Goal: Task Accomplishment & Management: Use online tool/utility

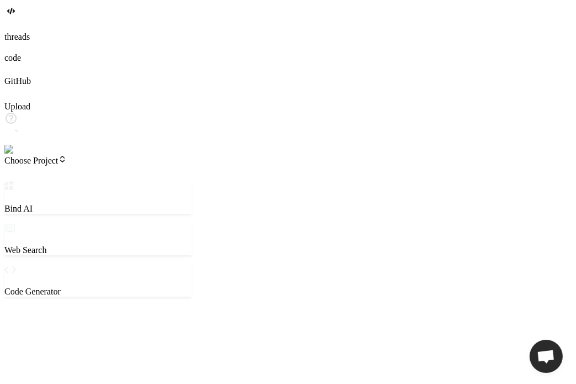
type textarea "x"
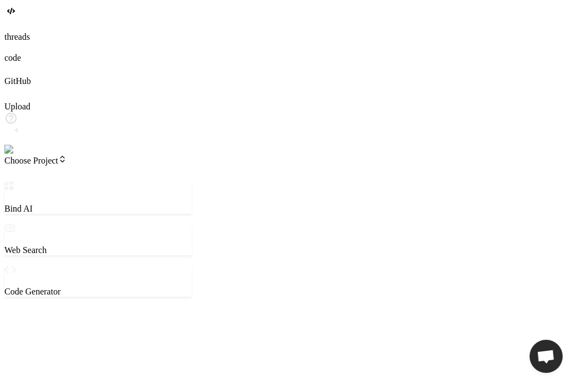
type textarea "x"
click at [9, 32] on div at bounding box center [287, 26] width 567 height 12
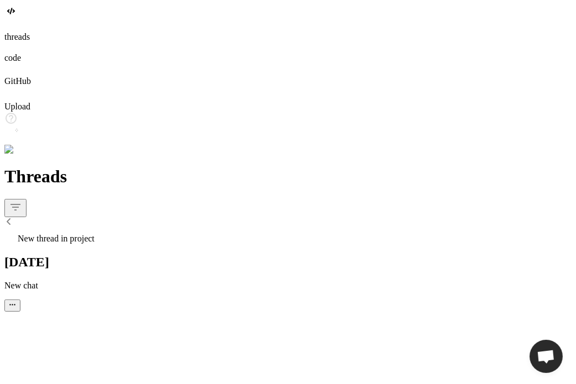
click at [9, 32] on div at bounding box center [287, 26] width 567 height 12
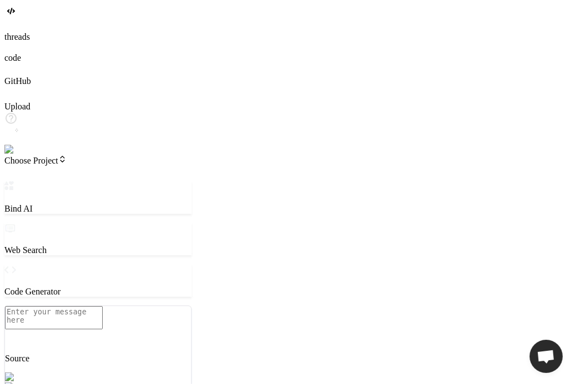
click at [22, 32] on div at bounding box center [287, 26] width 567 height 12
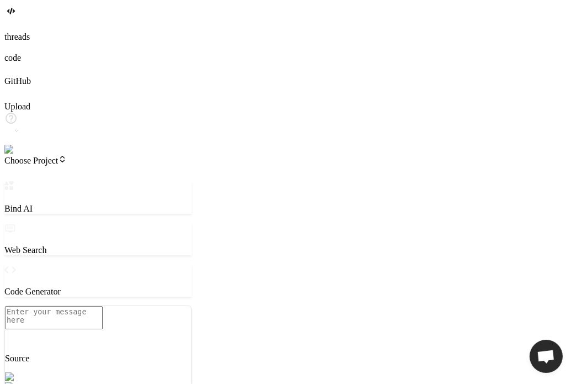
click at [67, 156] on span "Choose Project" at bounding box center [35, 160] width 62 height 9
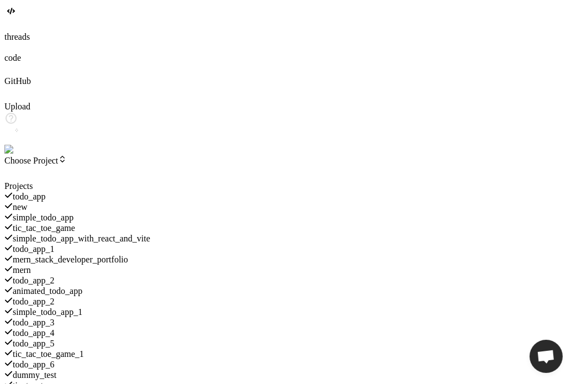
scroll to position [1727, 0]
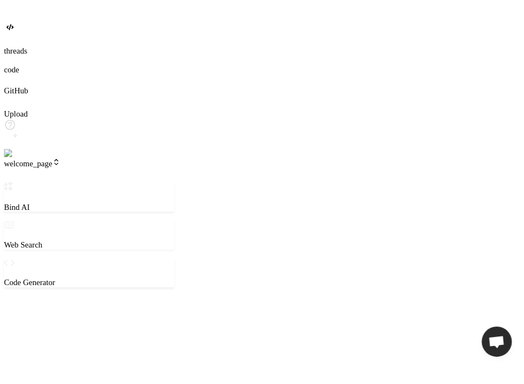
scroll to position [10, 0]
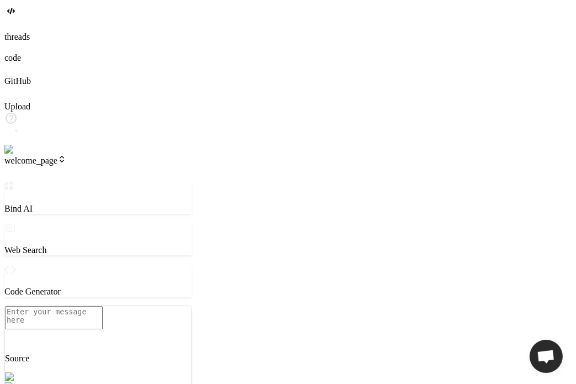
click at [66, 156] on span "welcome_page" at bounding box center [35, 160] width 62 height 9
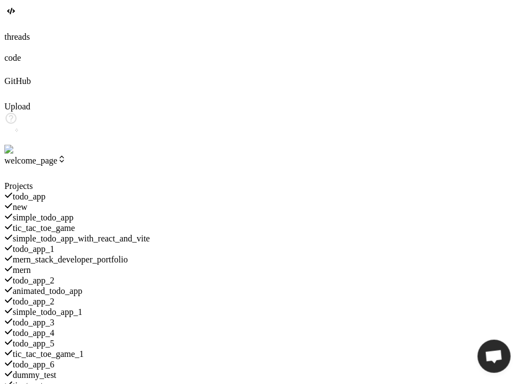
drag, startPoint x: 376, startPoint y: 67, endPoint x: 512, endPoint y: 36, distance: 138.7
click at [174, 181] on div at bounding box center [89, 181] width 170 height 0
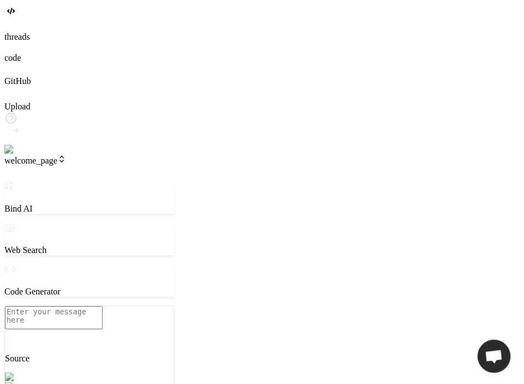
type textarea "x"
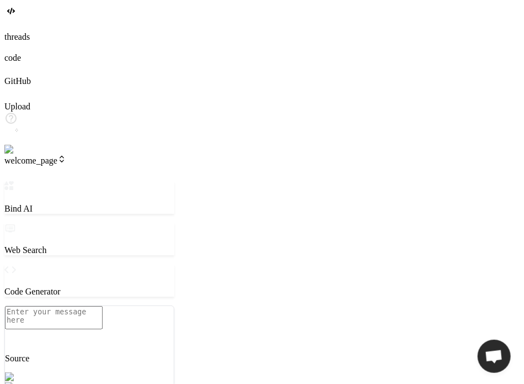
type textarea "p { font-size: 1.1rem; font-weight: 300; color: #666; }"
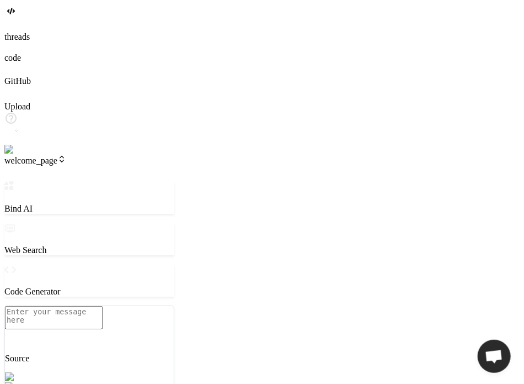
click at [66, 156] on span "welcome_page" at bounding box center [35, 160] width 62 height 9
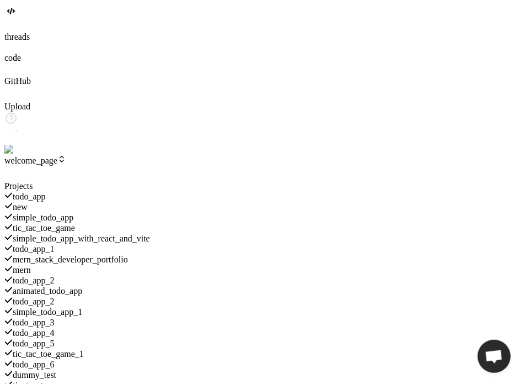
click at [55, 244] on span "todo_app_1" at bounding box center [34, 248] width 42 height 9
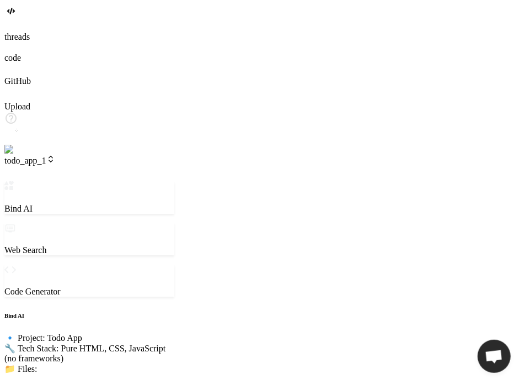
scroll to position [240, 0]
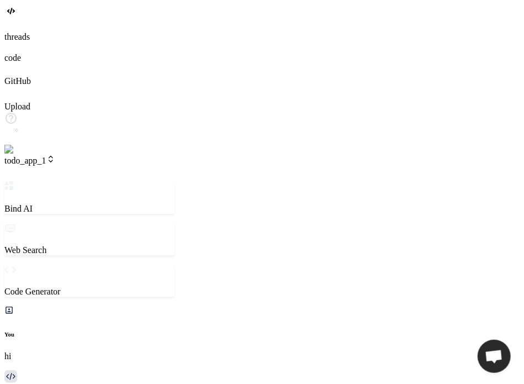
click at [19, 155] on img at bounding box center [22, 150] width 36 height 10
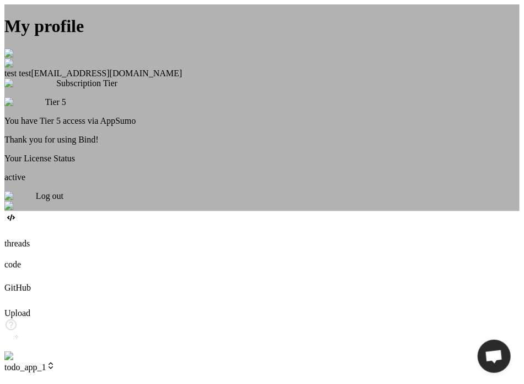
click at [36, 201] on img at bounding box center [19, 196] width 31 height 10
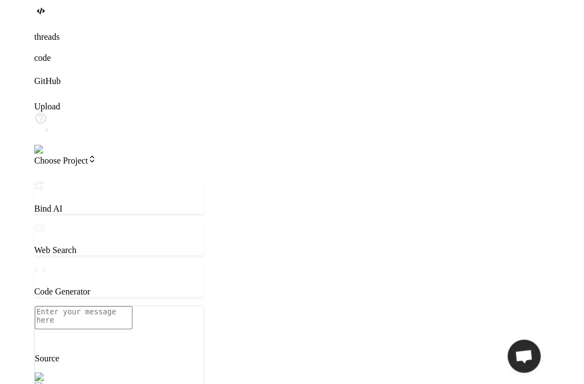
scroll to position [0, 0]
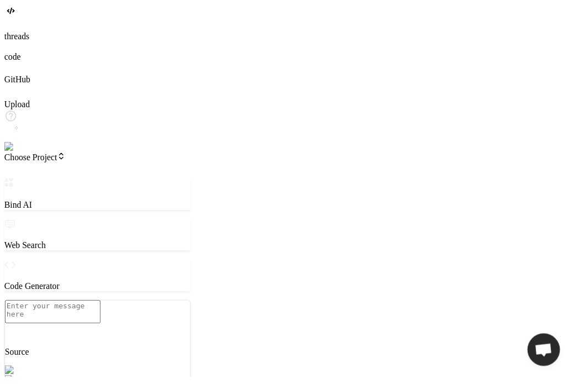
type textarea "x"
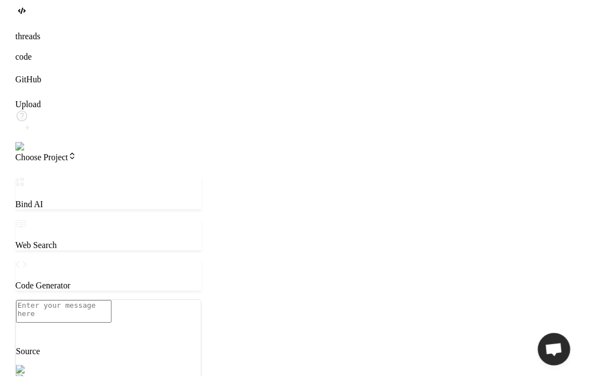
scroll to position [604, 0]
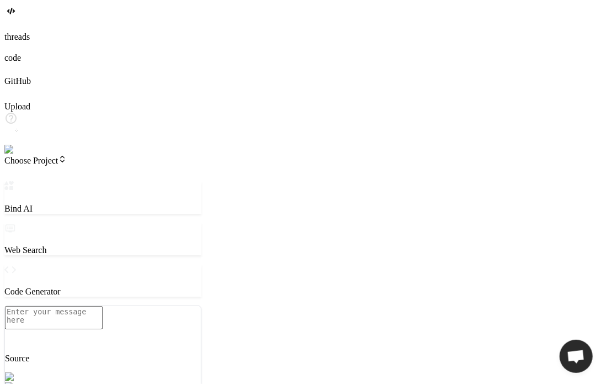
click at [201, 305] on div at bounding box center [102, 305] width 197 height 0
click at [16, 155] on img at bounding box center [19, 150] width 30 height 10
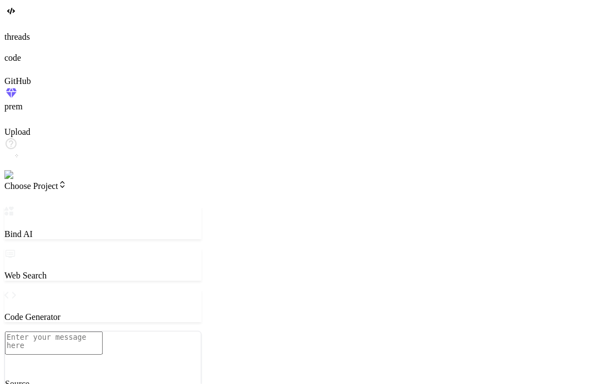
scroll to position [728, 0]
type textarea "x"
type textarea "c"
click at [103, 331] on textarea "c" at bounding box center [54, 342] width 98 height 23
type textarea "x"
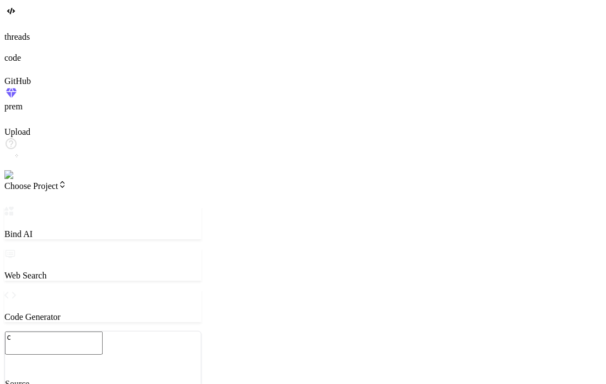
type textarea "cs"
type textarea "x"
type textarea "csd"
type textarea "x"
type textarea "csdcd"
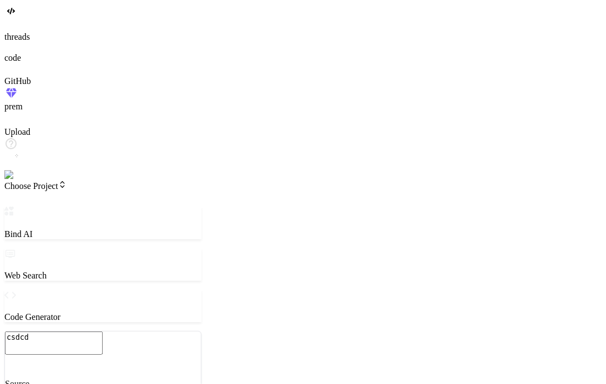
type textarea "x"
type textarea "csdcds"
type textarea "x"
type textarea "csdcdscd"
type textarea "x"
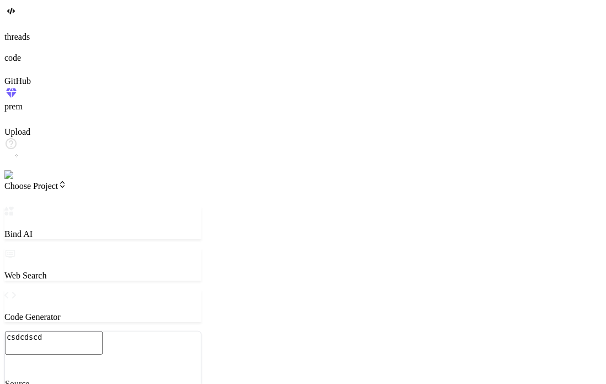
type textarea "csdcdscds"
type textarea "x"
type textarea "csdcdscdsc"
type textarea "x"
type textarea "csdcdscdscs"
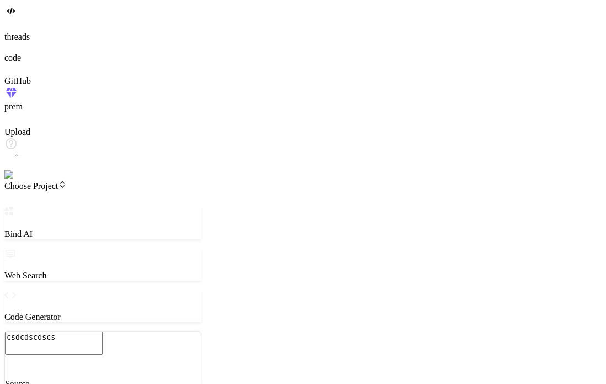
type textarea "x"
type textarea "csdcdscdscsd"
type textarea "x"
type textarea "csdcdscdscsdcd"
type textarea "x"
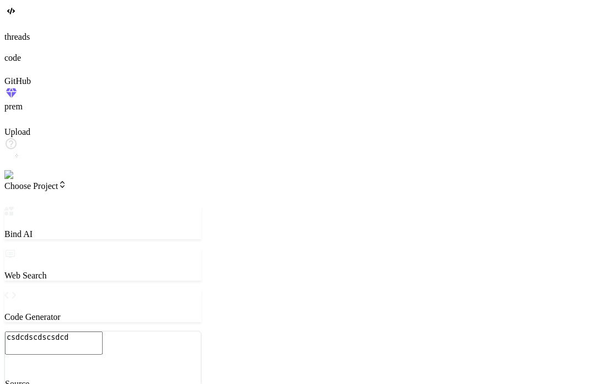
type textarea "csdcdscdscsdcds"
type textarea "x"
type textarea "csdcdscdscsdcdss"
type textarea "x"
type textarea "csdcdscdscsdcdsss"
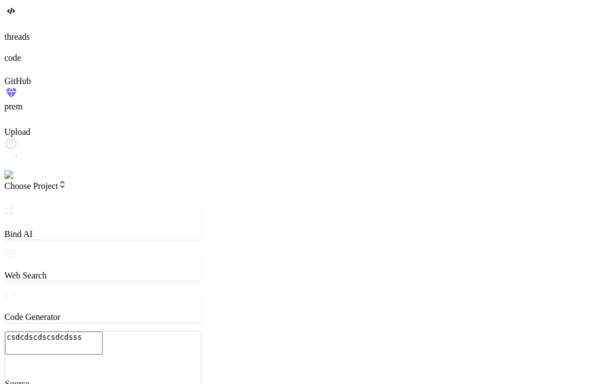
type textarea "x"
type textarea "csdcdscdscsdcdssss"
type textarea "x"
type textarea "csdcdscdscsdcdsssss"
type textarea "x"
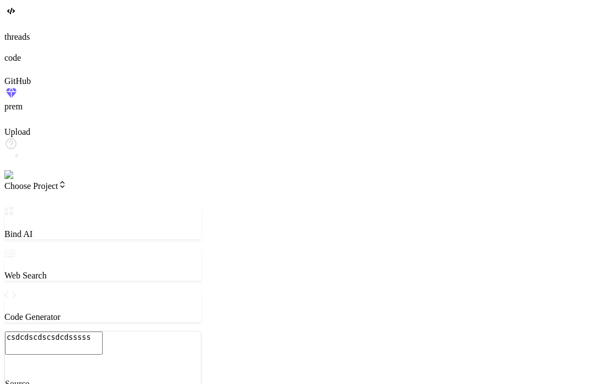
type textarea "csdcdscdscsdcdssssss"
type textarea "x"
type textarea "csdcdscdscsdcdsssssss"
type textarea "x"
type textarea "csdcdscdscsdcdssssssss"
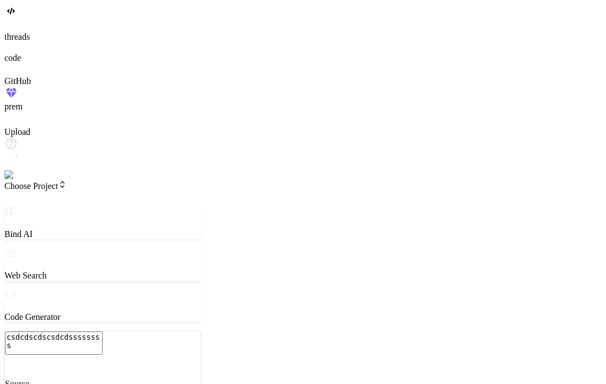
type textarea "x"
type textarea "csdcdscdscsdcdsssssssss"
type textarea "x"
type textarea "csdcdscdscsdcdssssssssss"
type textarea "x"
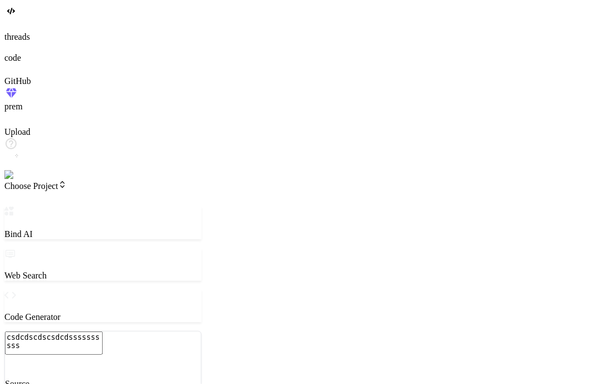
type textarea "csdcdscdscsdcdsssssssssss"
type textarea "x"
type textarea "csdcdscdscsdcdssssssssssss"
type textarea "x"
type textarea "csdcdscdscsdcdsssssssssssss"
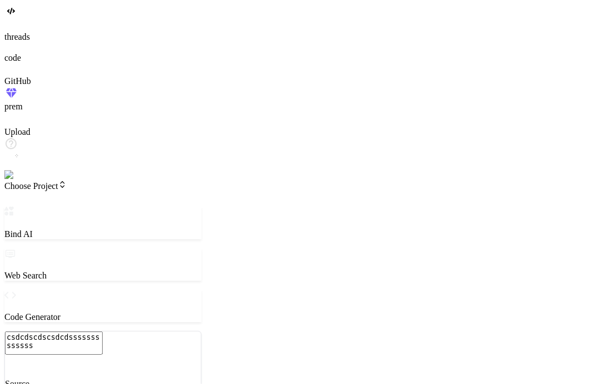
type textarea "x"
type textarea "csdcdscdscsdcdssssssssssssss"
type textarea "x"
type textarea "csdcdscdscsdcdsssssssssssssss"
type textarea "x"
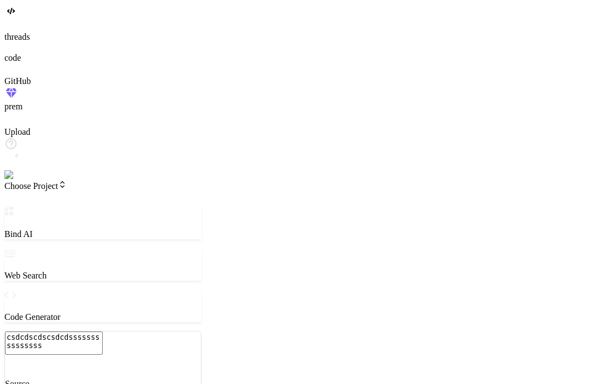
type textarea "csdcdscdscsdcdssssssssssssssss"
type textarea "x"
type textarea "csdcdscdscsdcdsssssssssssssssss"
type textarea "x"
type textarea "csdcdscdscsdcdssssssssssssssssss"
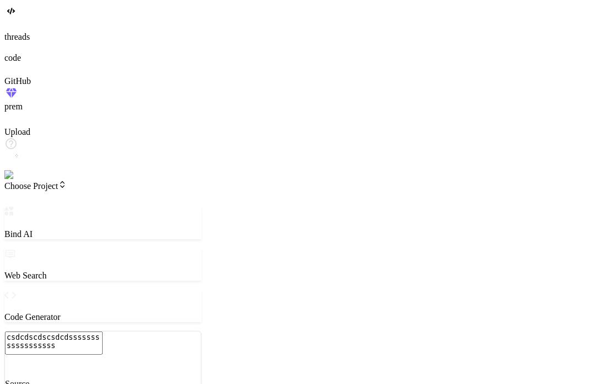
type textarea "x"
type textarea "csdcdscdscsdcdsssssssssssssssssss"
type textarea "x"
type textarea "csdcdscdscsdcdssssssssssssssssssss"
type textarea "x"
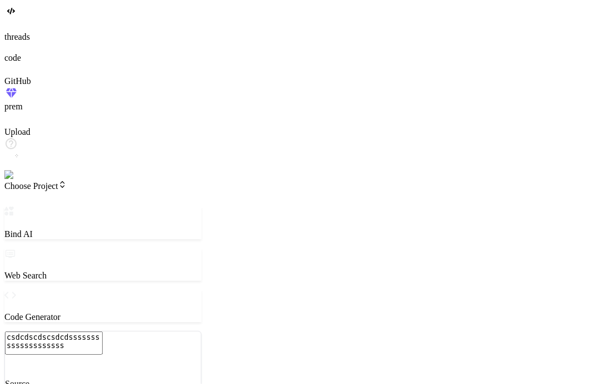
type textarea "csdcdscdscsdcdsssssssssssssssssssss"
type textarea "x"
type textarea "csdcdscdscsdcdssssssssssssssssssssss"
type textarea "x"
type textarea "csdcdscdscsdcdsssssssssssssssssssssss"
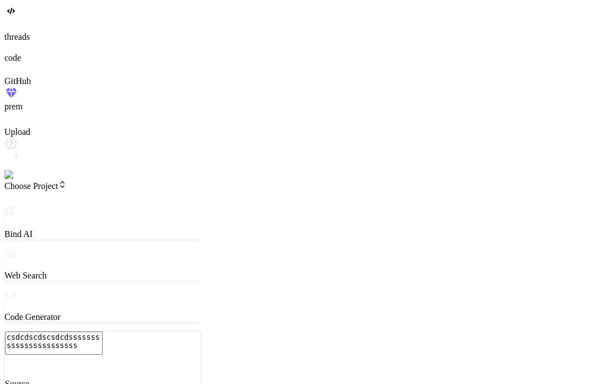
type textarea "x"
type textarea "csdcdscdscsdcdssssssssssssssssssssssss"
type textarea "x"
type textarea "csdcdscdscsdcdsssssssssssssssssssssssss"
type textarea "x"
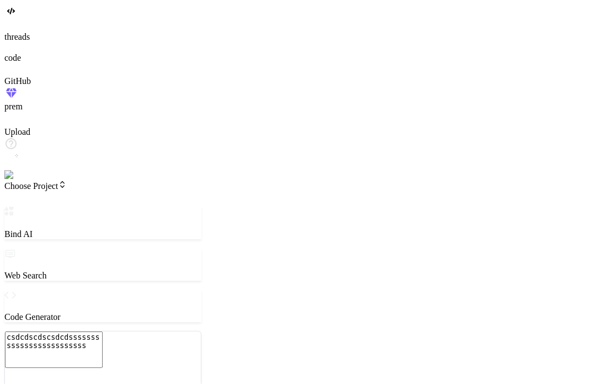
type textarea "csdcdscdscsdcdssssssssssssssssssssssssss"
type textarea "x"
type textarea "csdcdscdscsdcdsssssssssssssssssssssssssss"
type textarea "x"
type textarea "csdcdscdscsdcdssssssssssssssssssssssssssss"
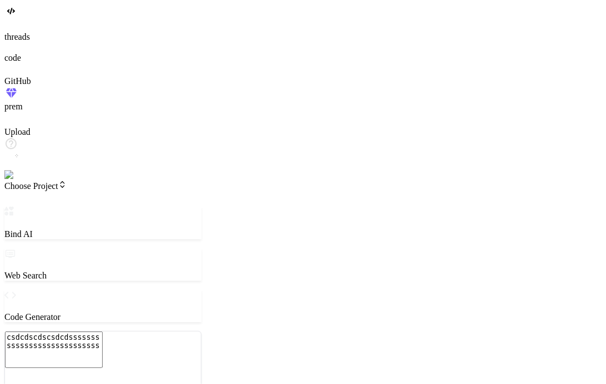
type textarea "x"
type textarea "csdcdscdscsdcdsssssssssssssssssssssssssssss"
type textarea "x"
type textarea "csdcdscdscsdcdssssssssssssssssssssssssssssss"
type textarea "x"
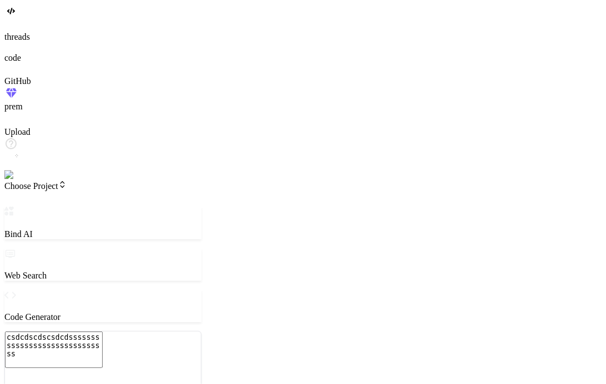
type textarea "csdcdscdscsdcdsssssssssssssssssssssssssssssss"
type textarea "x"
type textarea "csdcdscdscsdcdssssssssssssssssssssssssssssssss"
type textarea "x"
type textarea "csdcdscdscsdcdsssssssssssssssssssssssssssssssss"
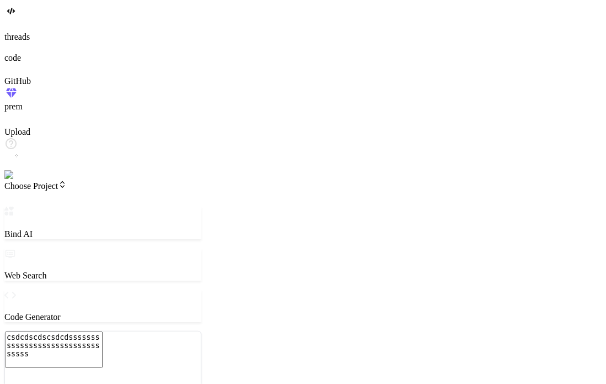
type textarea "x"
type textarea "csdcdscdscsdcdssssssssssssssssssssssssssssssssss"
type textarea "x"
type textarea "csdcdscdscsdcdsssssssssssssssssssssssssssssssssssss"
type textarea "x"
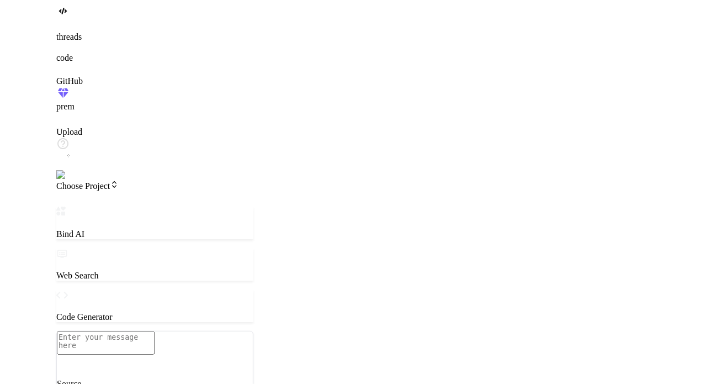
scroll to position [0, 0]
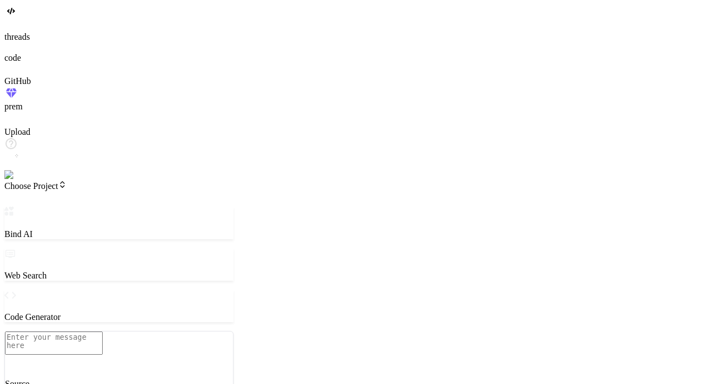
type textarea "x"
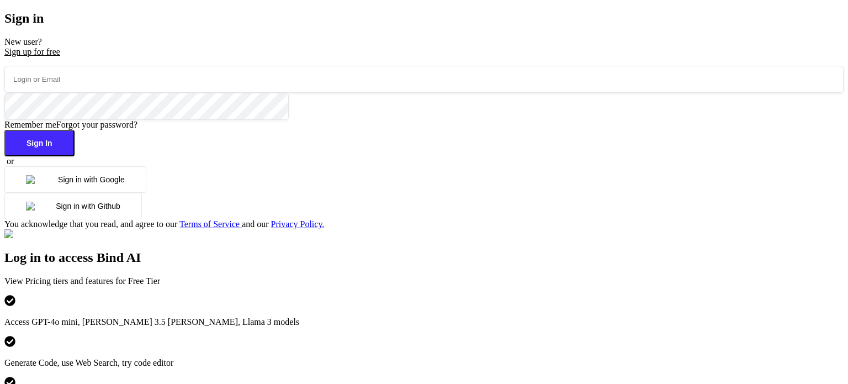
click at [146, 193] on button "Sign in with Google" at bounding box center [75, 179] width 142 height 26
click at [682, 229] on div "Log in to access Bind AI View Pricing tiers and features for Free Tier Access G…" at bounding box center [423, 352] width 839 height 246
